Goal: Task Accomplishment & Management: Complete application form

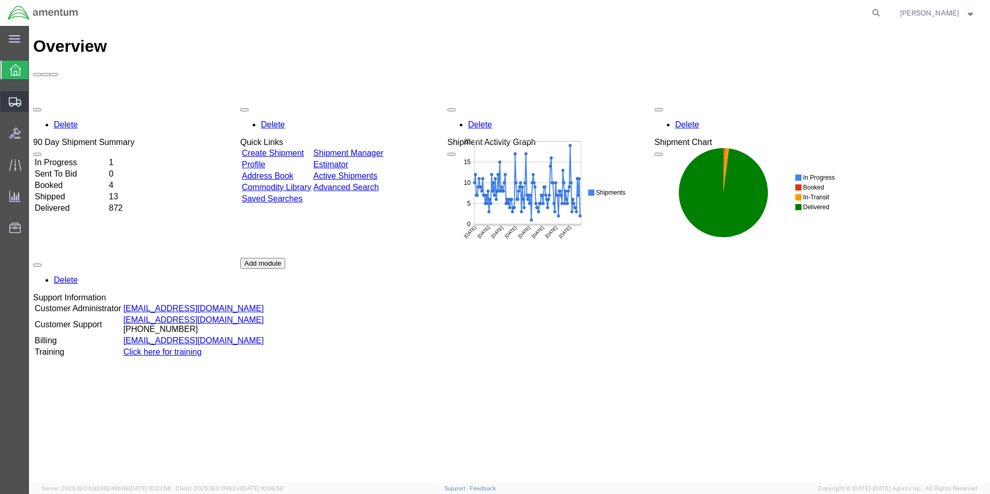
click at [0, 0] on span "Create Shipment" at bounding box center [0, 0] width 0 height 0
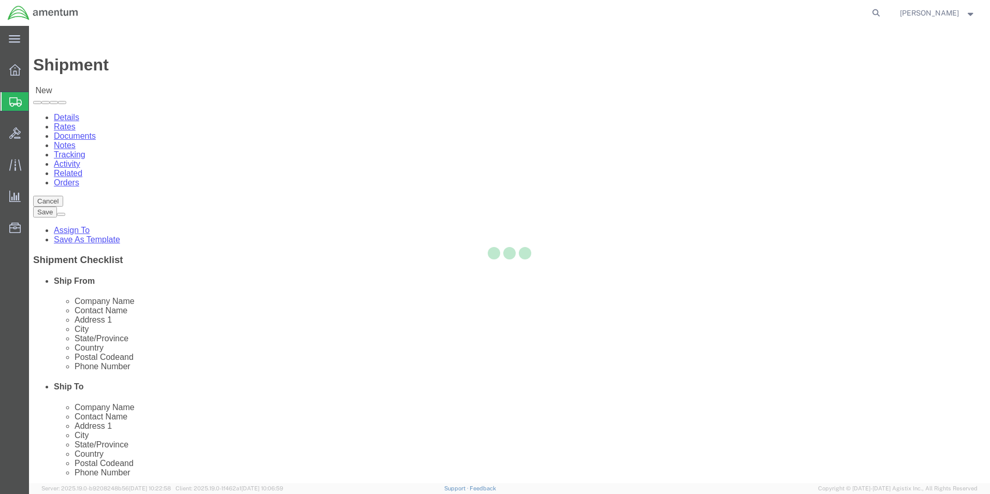
select select
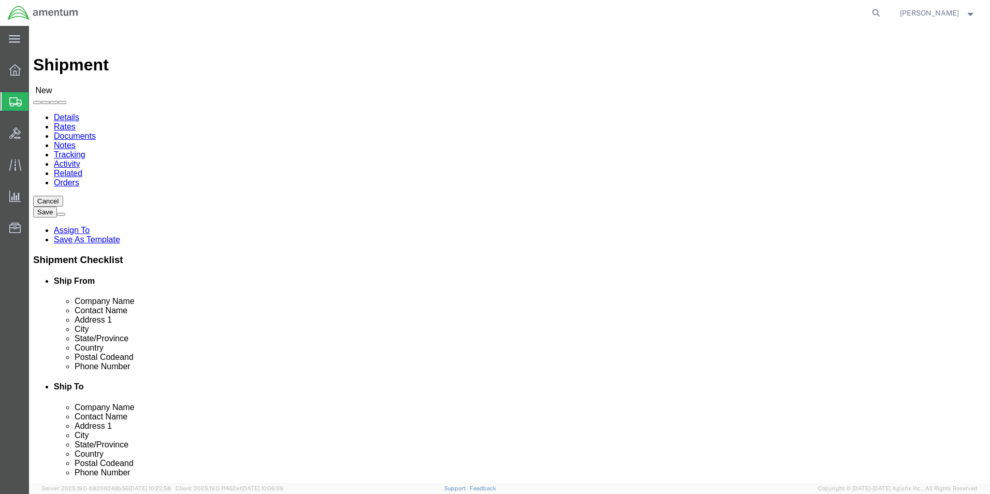
scroll to position [207, 0]
type input "cbp"
select select "49945"
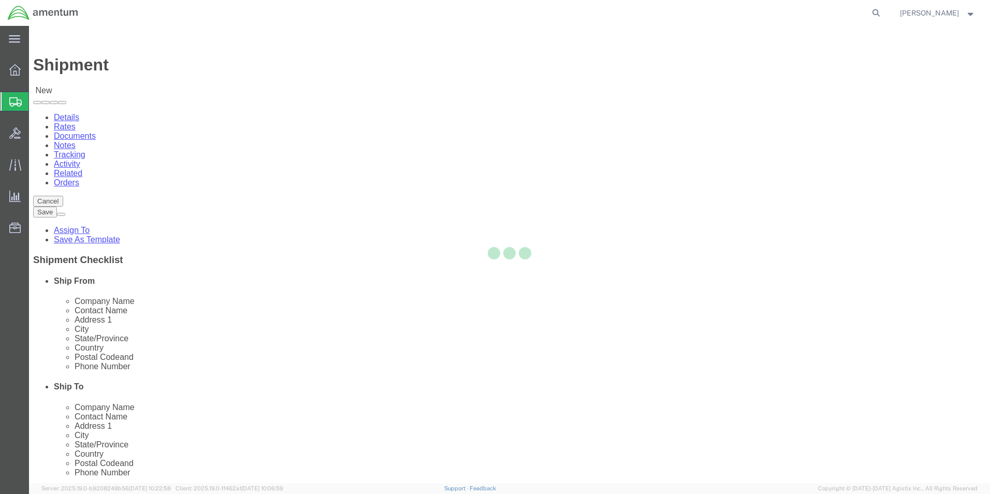
select select "[GEOGRAPHIC_DATA]"
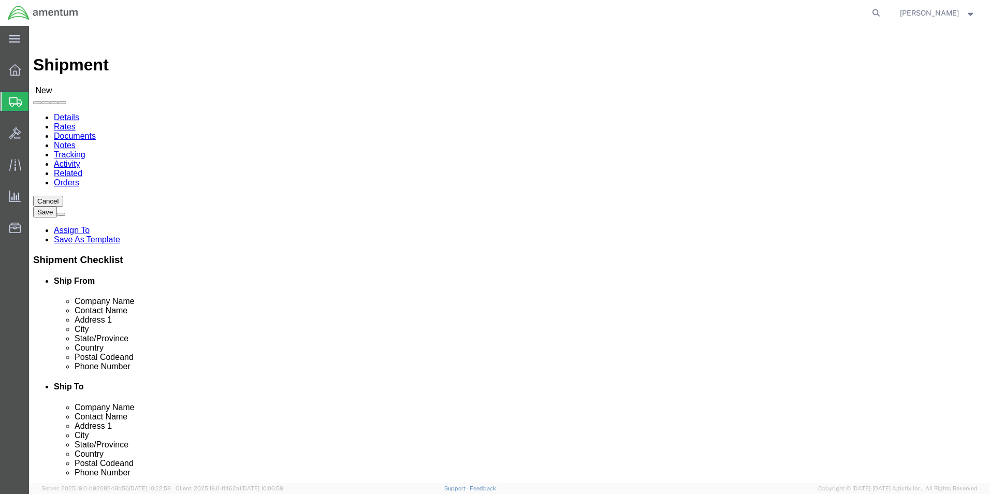
drag, startPoint x: 591, startPoint y: 180, endPoint x: 562, endPoint y: 154, distance: 38.9
type input "cbp"
select select "49831"
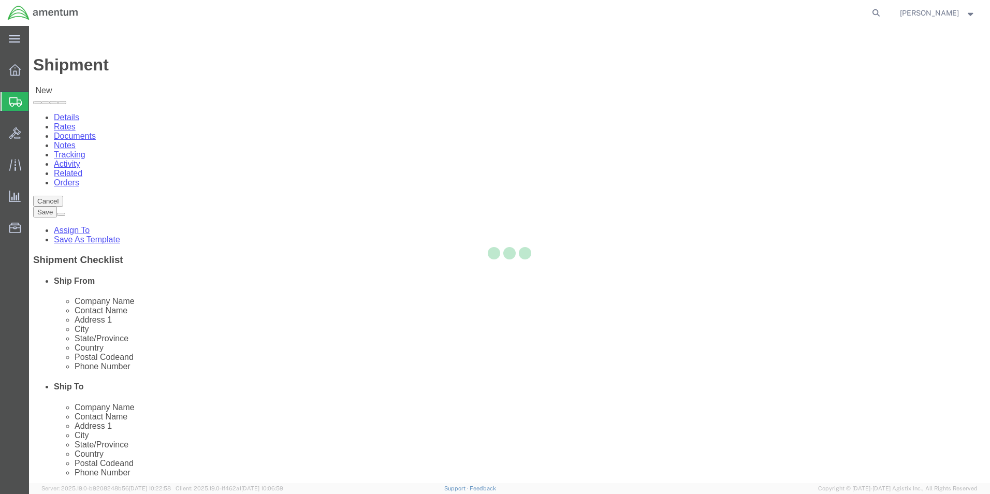
select select "[GEOGRAPHIC_DATA]"
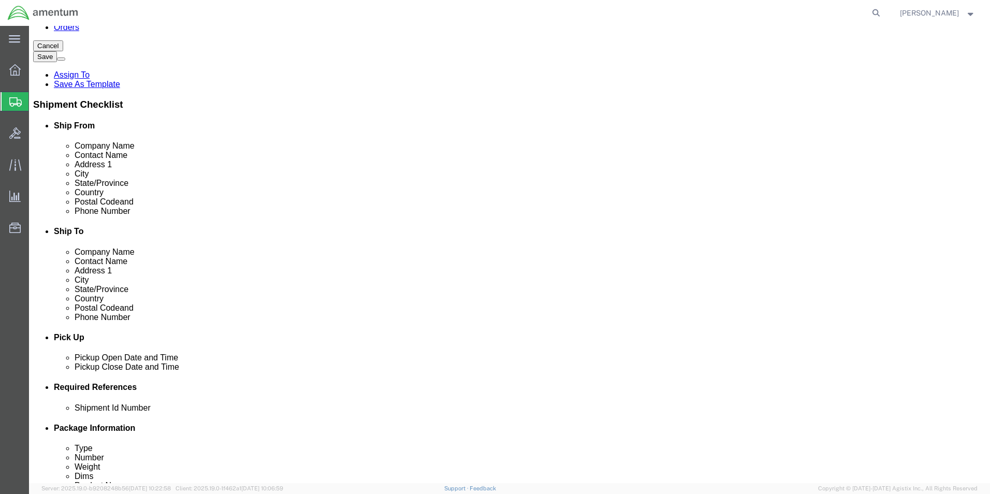
scroll to position [311, 0]
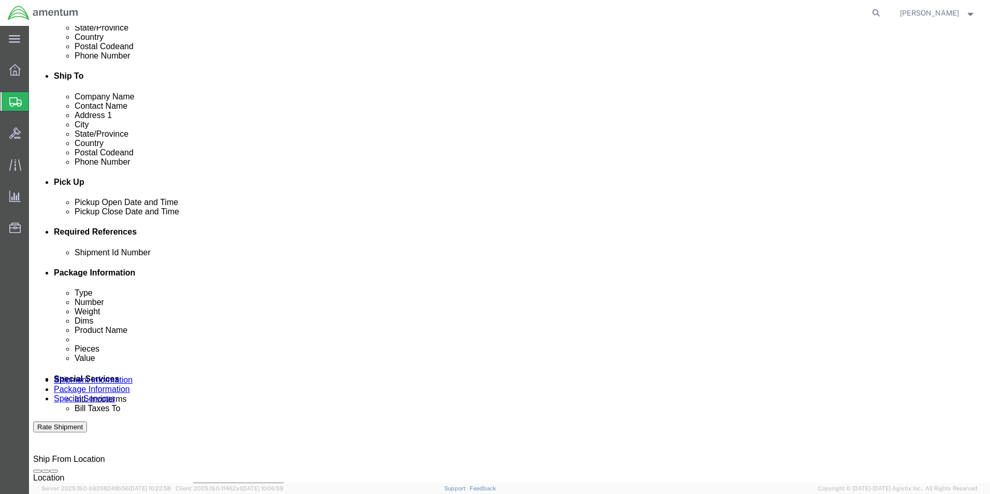
click div "[DATE] 9:00 AM"
click input "3:00 AM"
type input "3"
type input "4:00 PM"
click div "Close Time 4:00 PM [DATE] 9:00 AM - [DATE] 9:00 AM Cancel Apply"
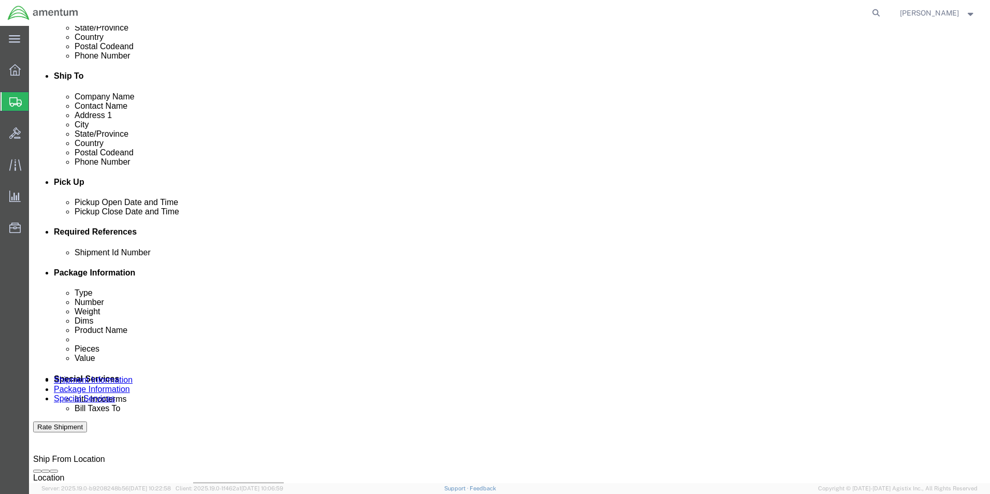
click button "Apply"
click button "Add reference"
drag, startPoint x: 309, startPoint y: 324, endPoint x: 312, endPoint y: 333, distance: 10.0
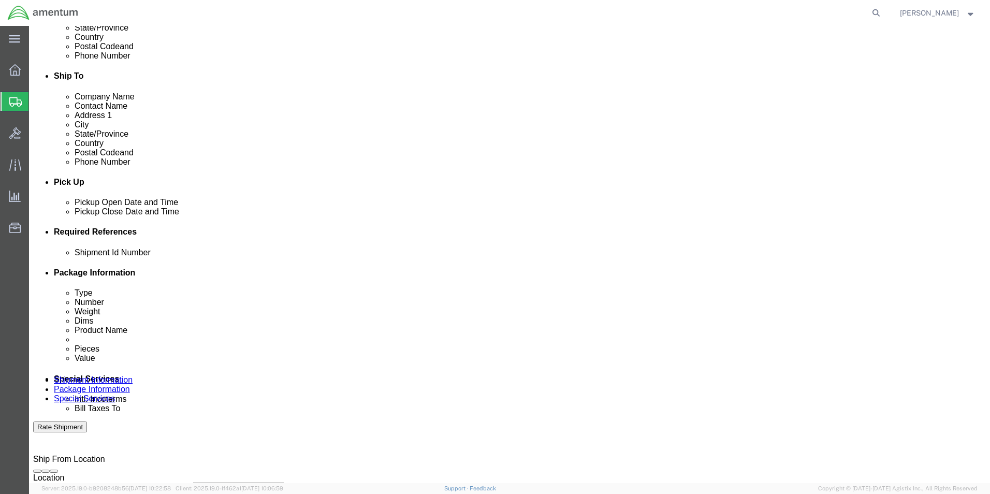
click select "Select Account Type Activity ID Airline Appointment Number ASN Batch Request # …"
select select "DEPT"
click select "Select Account Type Activity ID Airline Appointment Number ASN Batch Request # …"
click input "text"
type input "CBP"
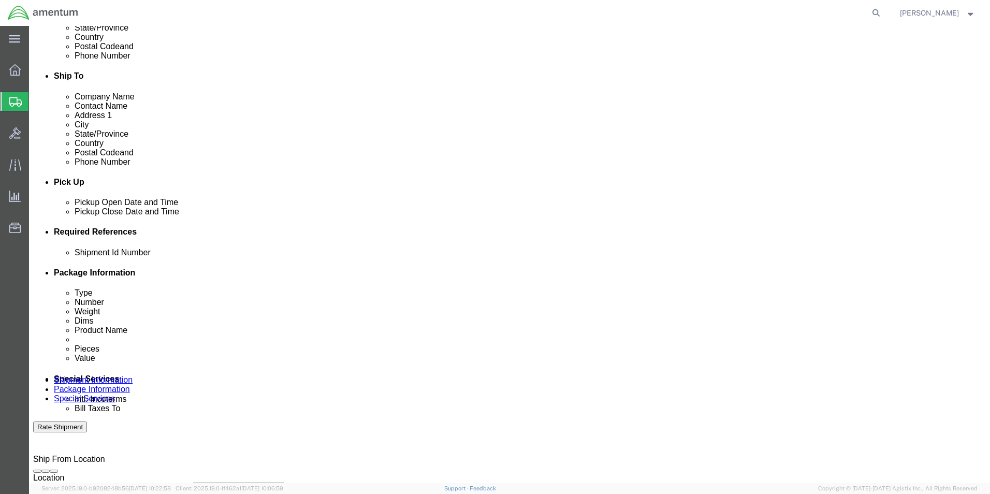
drag, startPoint x: 566, startPoint y: 325, endPoint x: 545, endPoint y: 340, distance: 25.6
click select "Select Account Type Activity ID Airline Appointment Number ASN Batch Request # …"
select select "PROJNUM"
click select "Select Account Type Activity ID Airline Appointment Number ASN Batch Request # …"
click input "text"
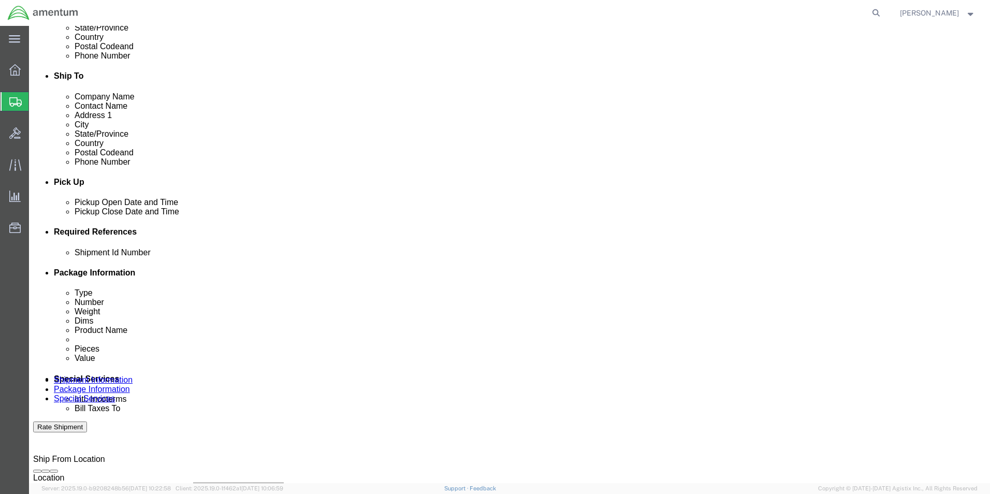
scroll to position [0, 18]
type input "6118.03.03.2219.000.WST.0000"
click select "Select Account Type Activity ID Airline Appointment Number ASN Batch Request # …"
select select "CUSTREF"
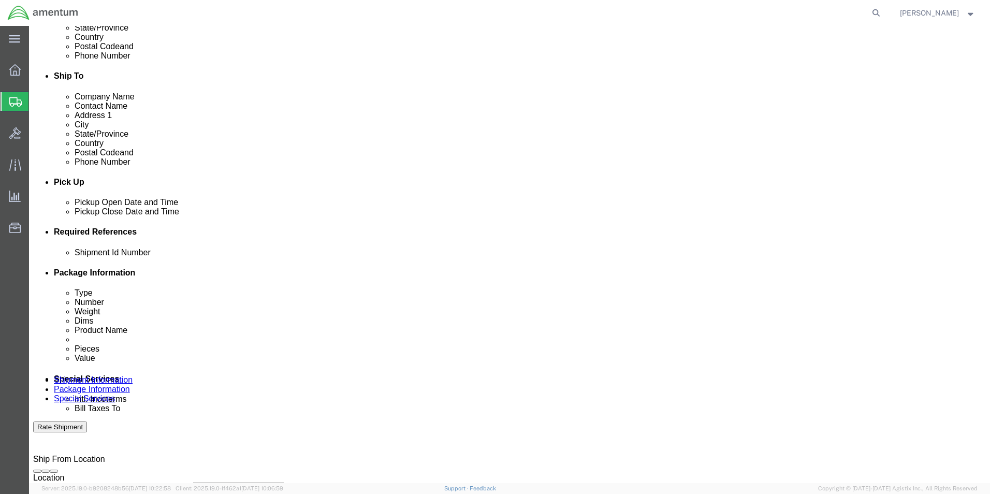
click select "Select Account Type Activity ID Airline Appointment Number ASN Batch Request # …"
click input "text"
click div "Shipment Id Number Select Account Type Activity ID Airline Appointment Number A…"
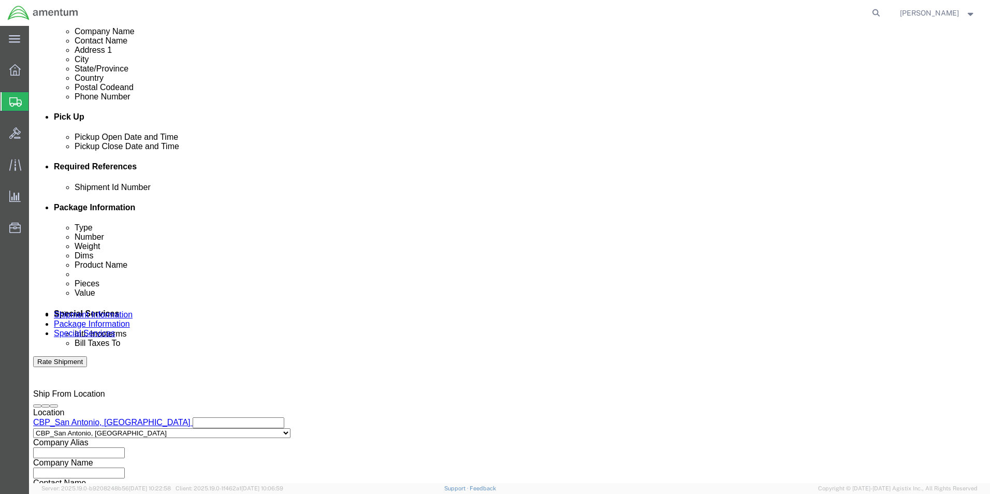
scroll to position [451, 0]
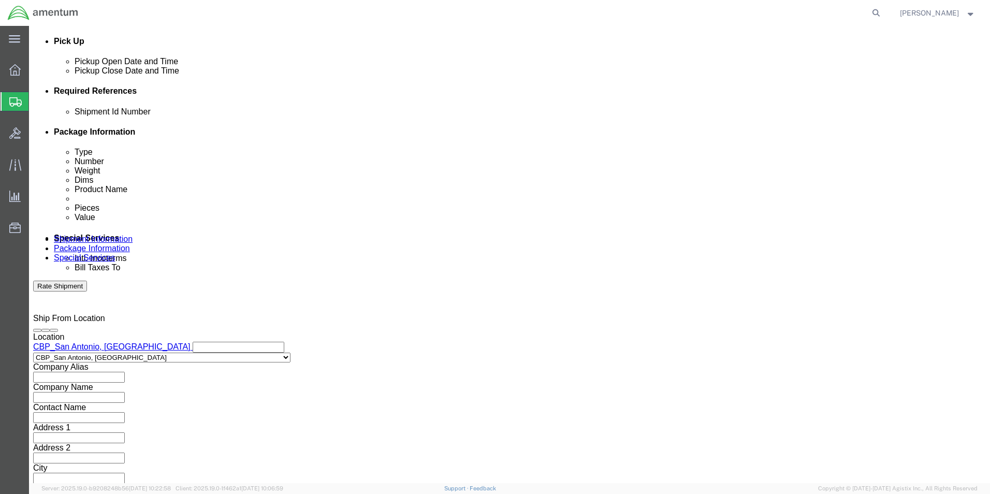
click select "Select Air Less than Truckload Multi-Leg Ocean Freight Rail Small Parcel Truckl…"
select select "SMAL"
click select "Select Air Less than Truckload Multi-Leg Ocean Freight Rail Small Parcel Truckl…"
click input "text"
type input "HEAT SEALER"
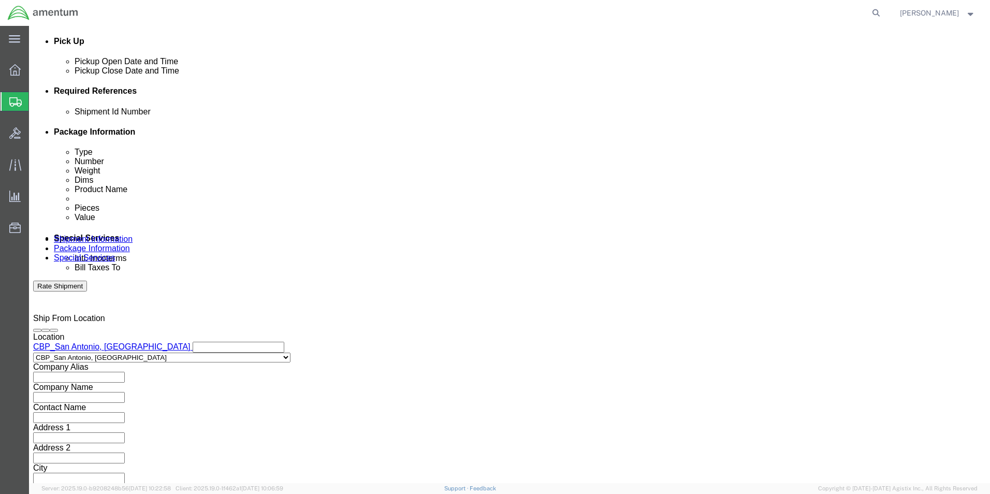
click input "text"
type input "HEAT SEALER"
click button "Continue"
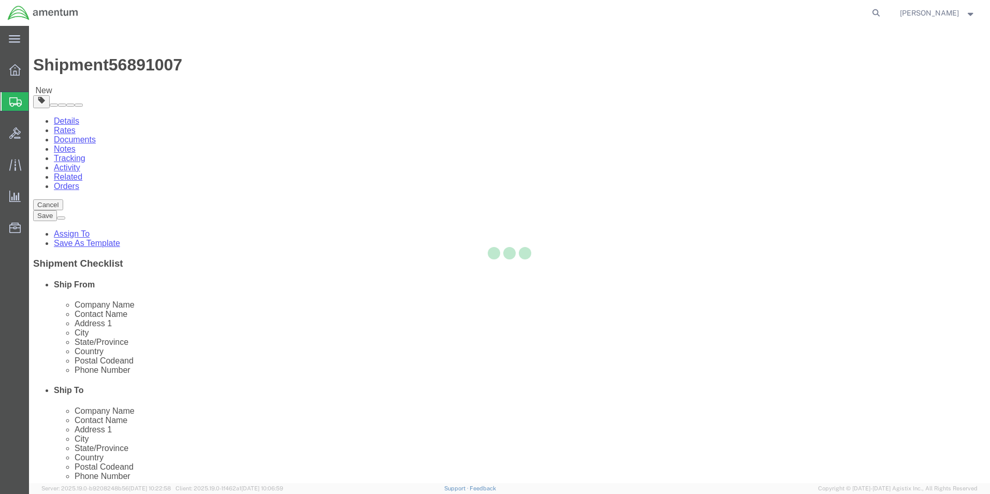
select select "YRPK"
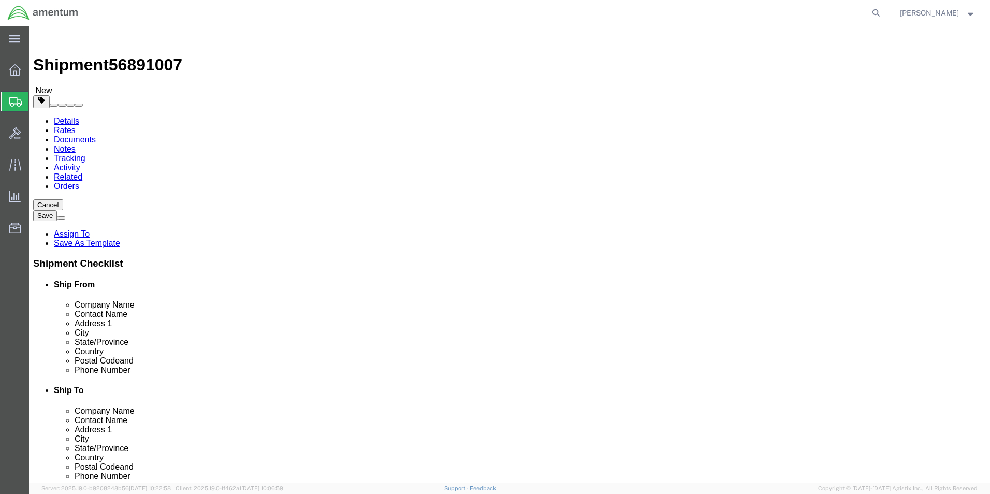
click input "text"
type input "24"
type input "20"
type input "14"
drag, startPoint x: 162, startPoint y: 244, endPoint x: 111, endPoint y: 251, distance: 51.7
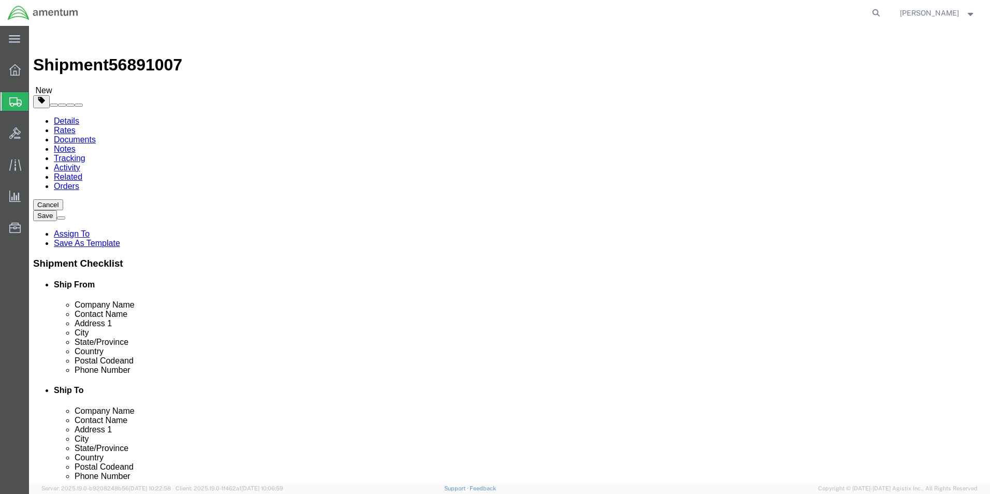
click div "Package Type Select Bale(s) Basket(s) Bolt(s) Bottle(s) Buckets Bulk Bundle(s) …"
type input "52.00"
click link "Add Content"
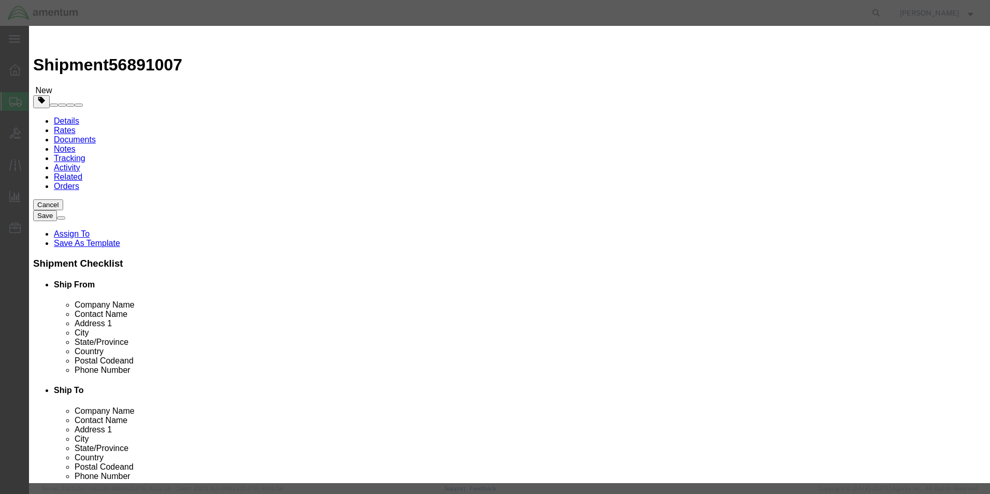
click input "text"
type input "HEAT SEALER"
drag, startPoint x: 346, startPoint y: 99, endPoint x: 293, endPoint y: 107, distance: 53.3
click div "Product Name HEAT SEALER Pieces 0 Select Bag Barrels 100Board Feet Bottle Box B…"
type input "1"
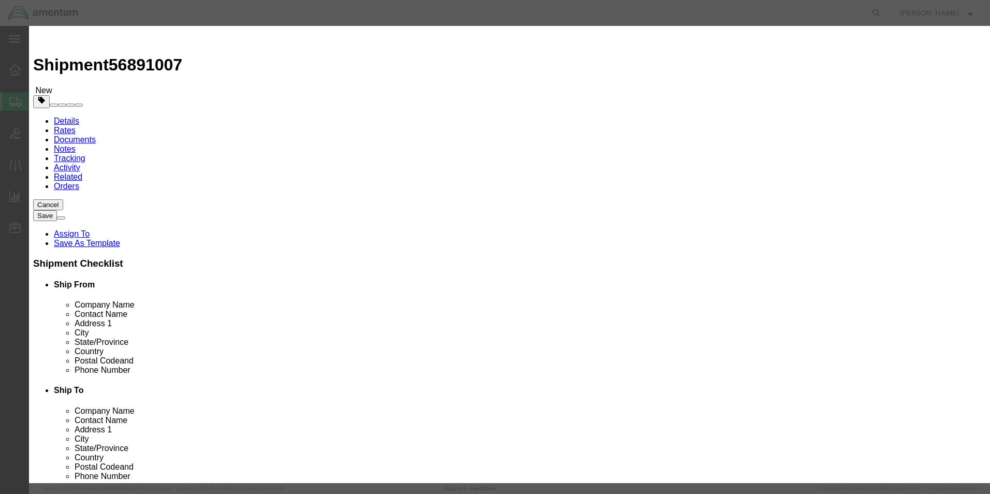
click div "Product Name HEAT SEALER Pieces 1 Select Bag Barrels 100Board Feet Bottle Box B…"
click input "text"
type input "500.00"
click button "Save & Close"
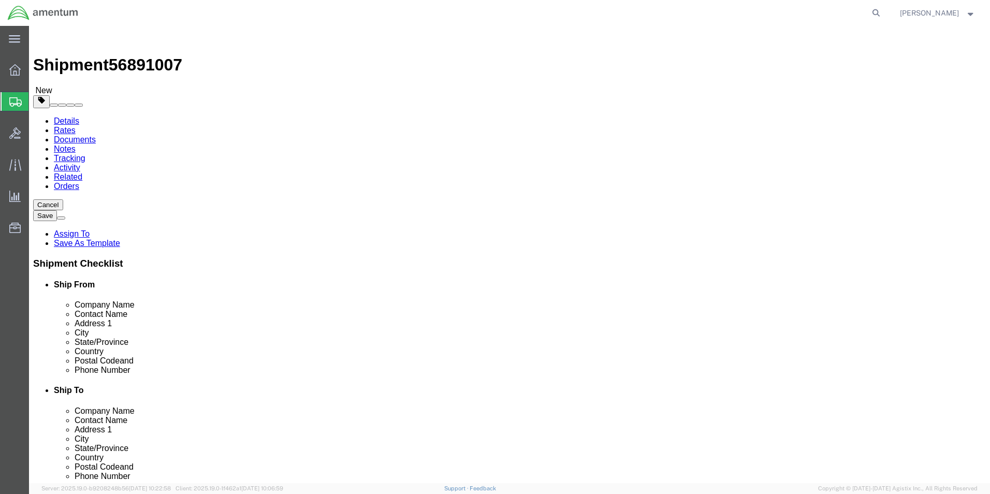
click button "Continue"
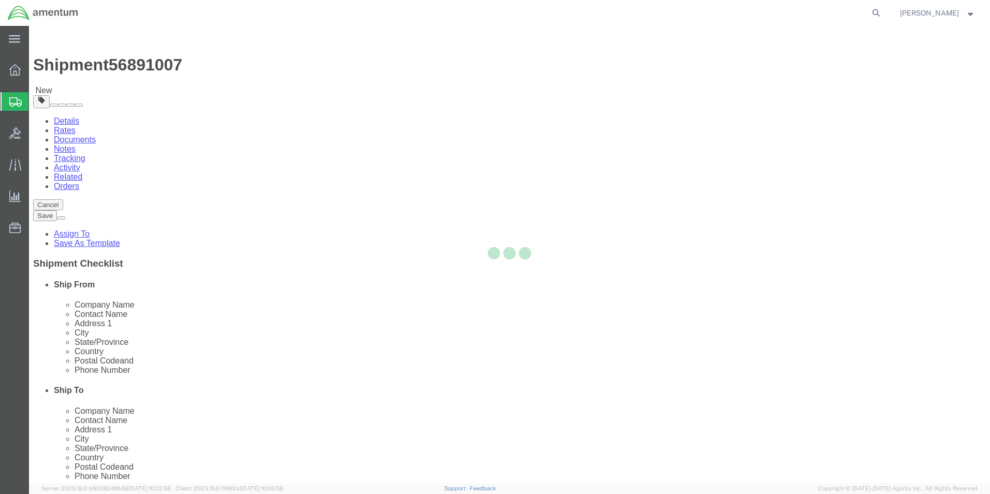
select select
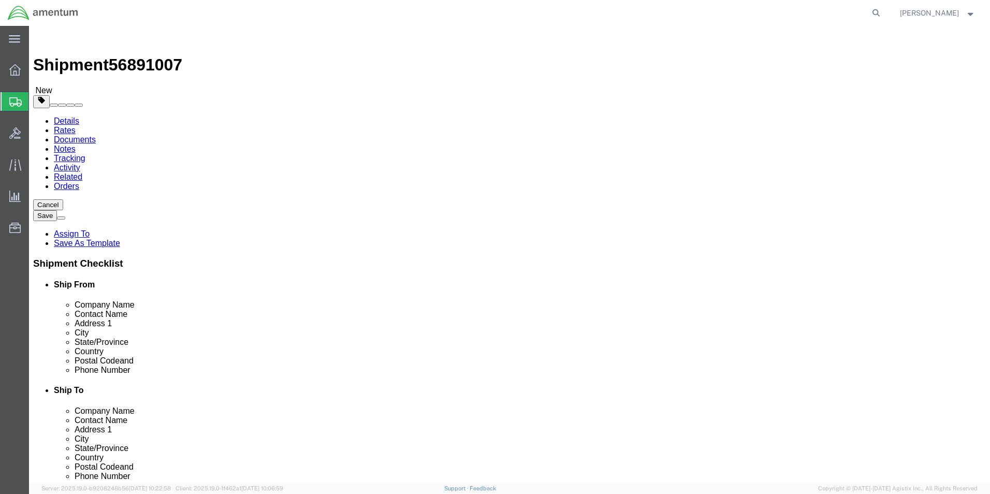
click button "Rate Shipment"
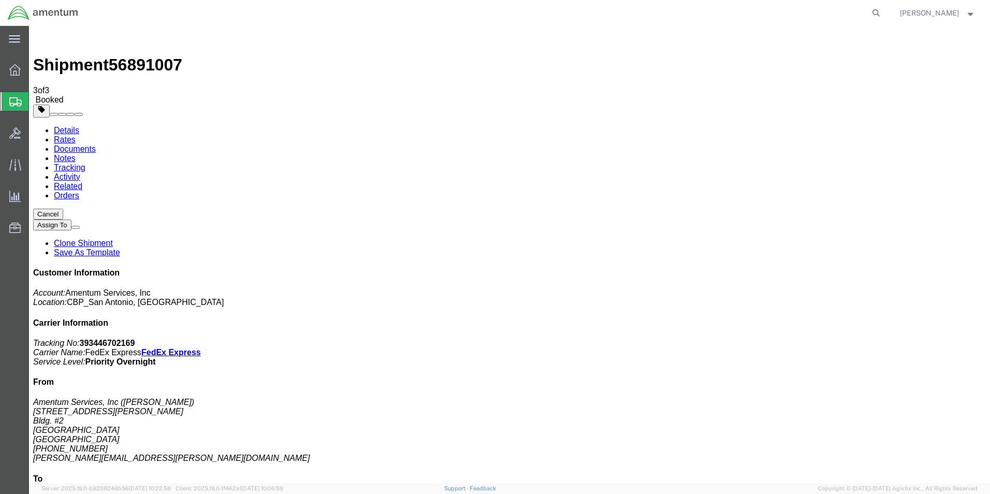
drag, startPoint x: 430, startPoint y: 186, endPoint x: 443, endPoint y: 195, distance: 16.0
click at [54, 126] on link "Details" at bounding box center [66, 130] width 25 height 9
click link "Schedule pickup request"
